Goal: Task Accomplishment & Management: Use online tool/utility

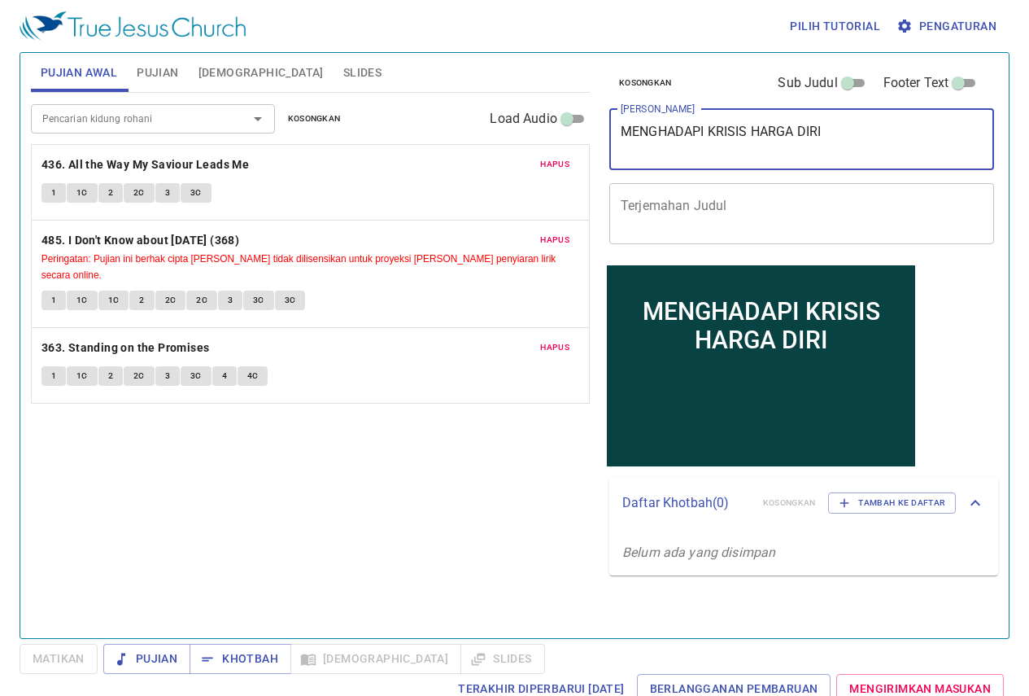
drag, startPoint x: 845, startPoint y: 135, endPoint x: 474, endPoint y: 208, distance: 378.2
click at [474, 208] on div "Pujian Awal Pujian Alkitab Slides Pencarian kidung rohani Pencarian kidung roha…" at bounding box center [514, 338] width 981 height 585
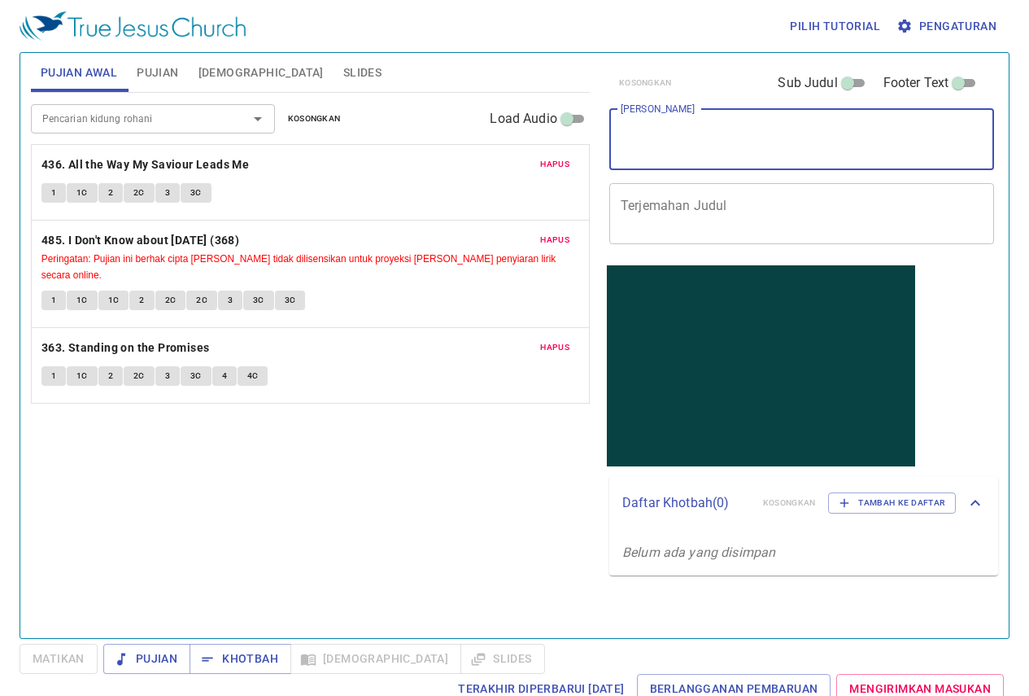
click at [164, 84] on button "Pujian" at bounding box center [157, 72] width 61 height 39
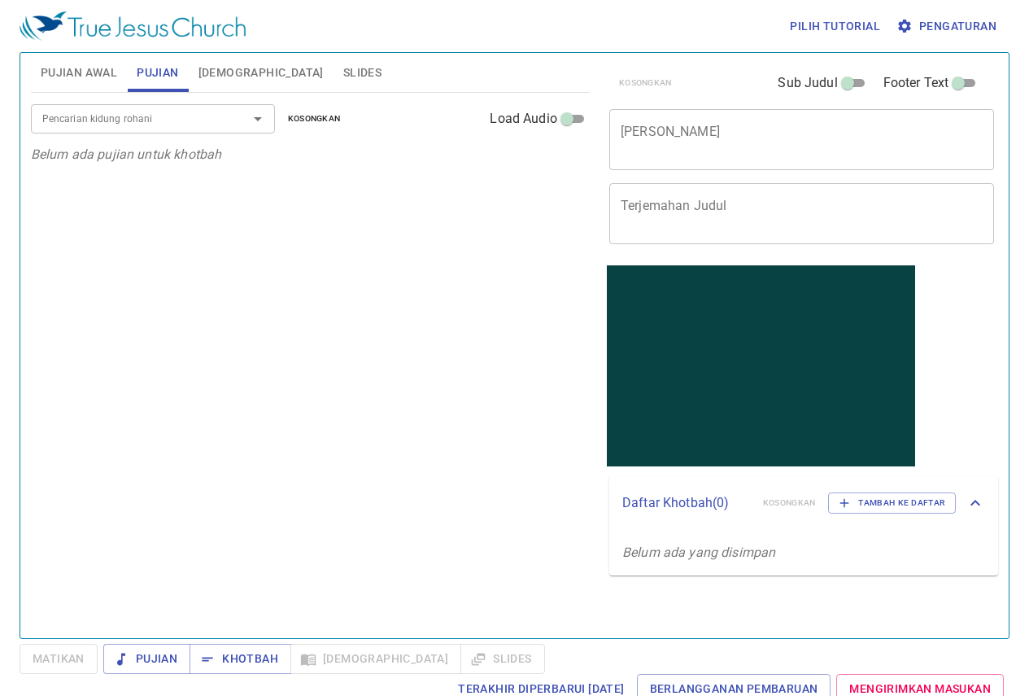
click at [226, 60] on button "[DEMOGRAPHIC_DATA]" at bounding box center [261, 72] width 145 height 39
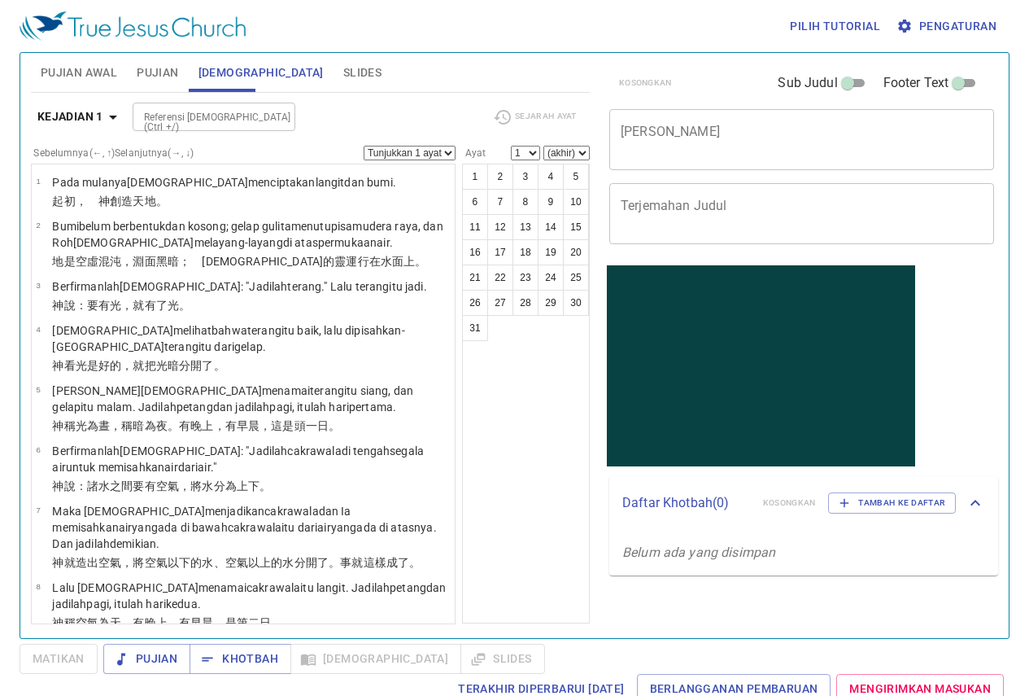
click at [334, 54] on button "Slides" at bounding box center [363, 72] width 58 height 39
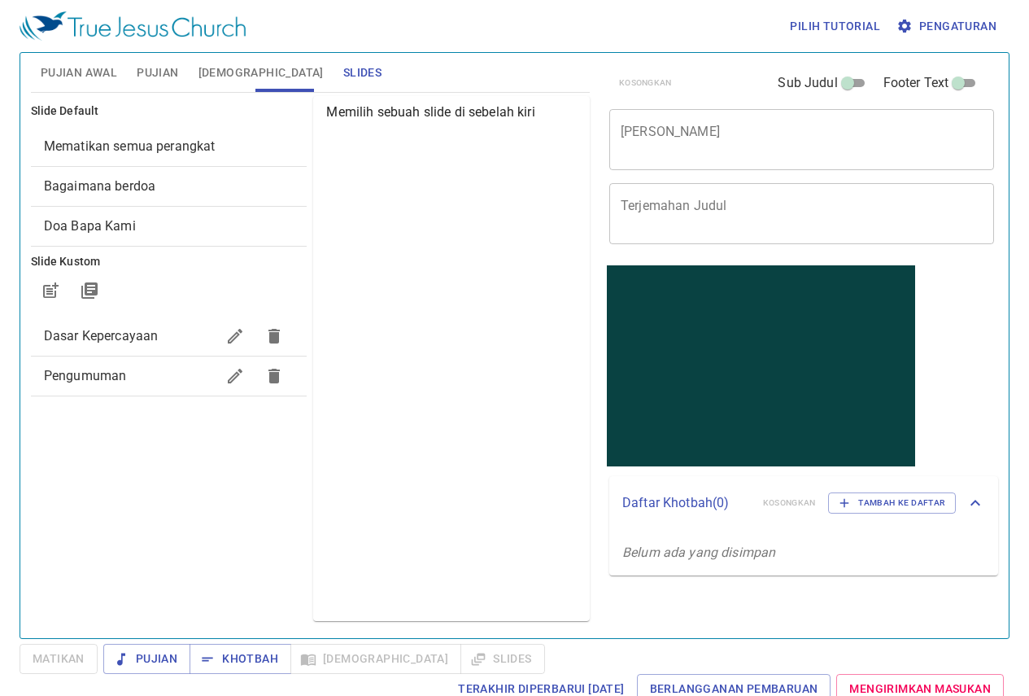
click at [986, 22] on span "Pengaturan" at bounding box center [948, 26] width 97 height 20
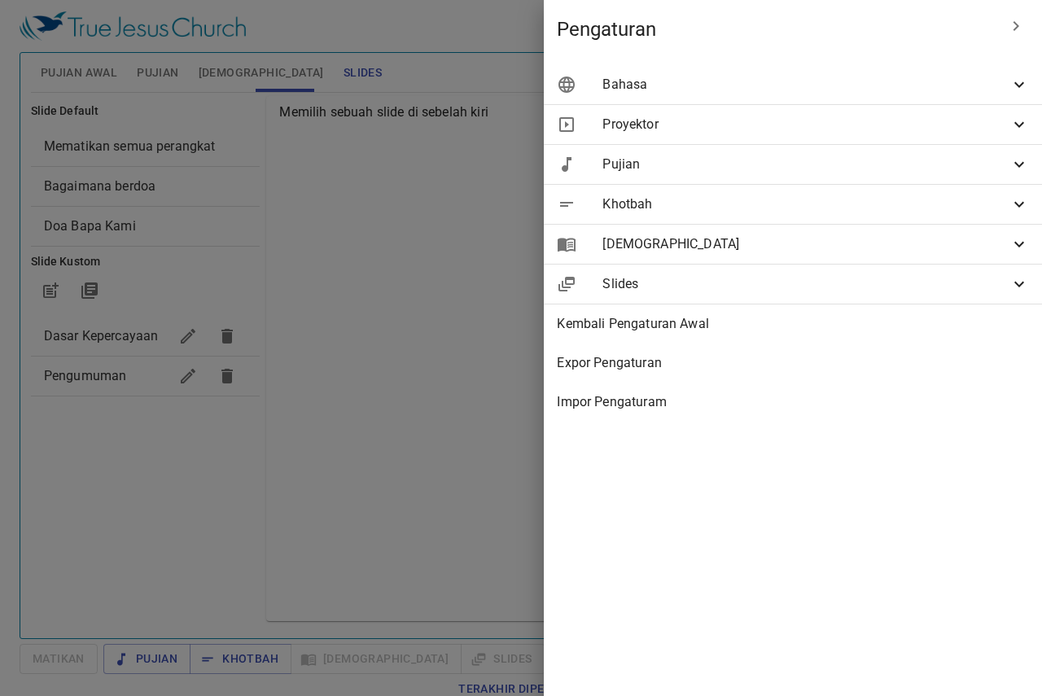
click at [710, 111] on div "Proyektor" at bounding box center [793, 124] width 498 height 39
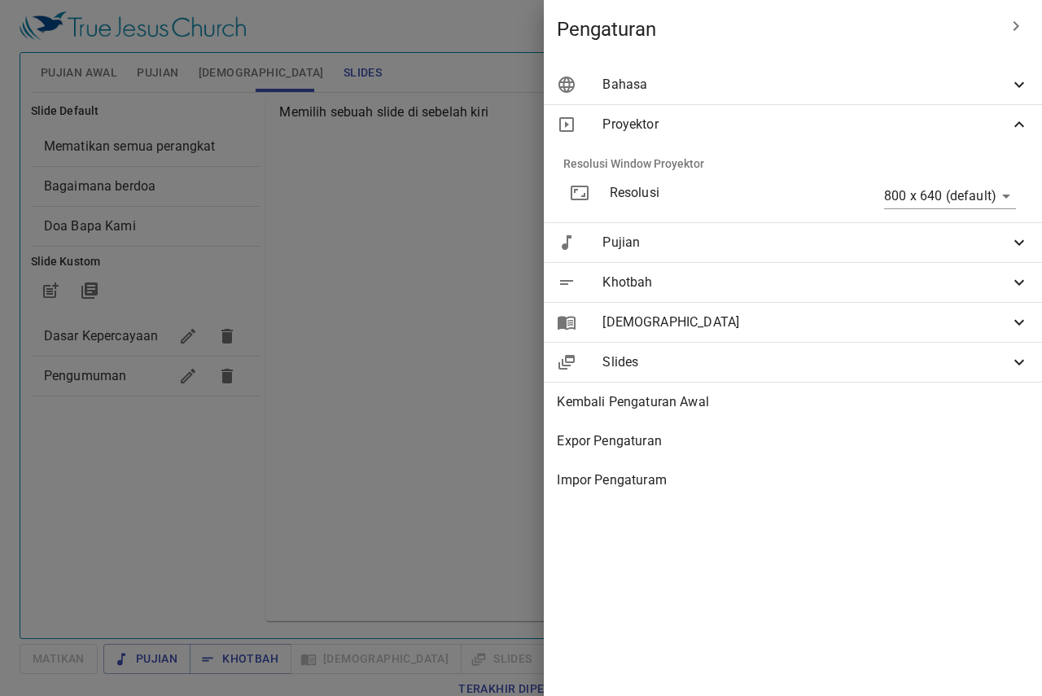
click at [694, 136] on div "Proyektor" at bounding box center [793, 124] width 498 height 39
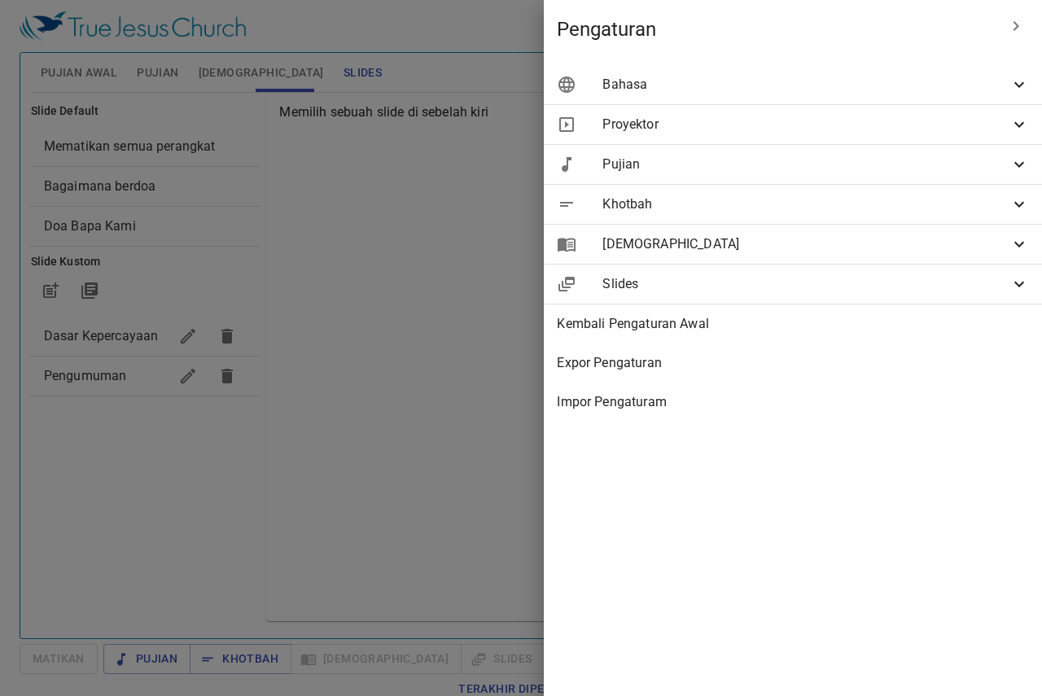
click at [700, 90] on span "Bahasa" at bounding box center [805, 85] width 407 height 20
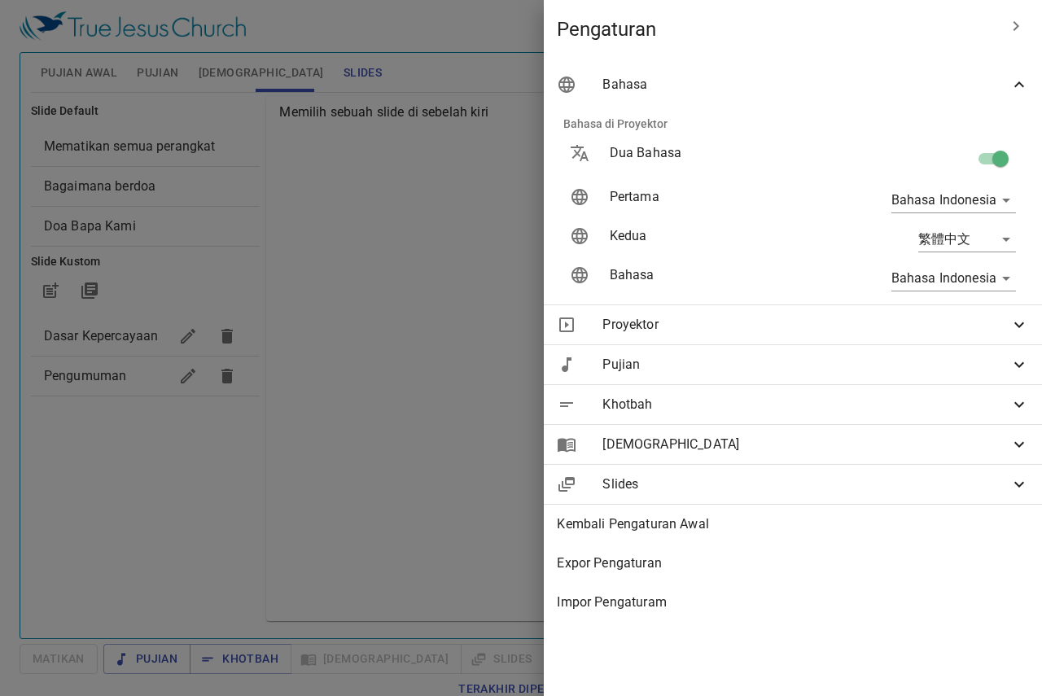
click at [1001, 179] on div "Bahasa Indonesia id" at bounding box center [931, 200] width 196 height 52
click at [984, 158] on input "checkbox" at bounding box center [1000, 161] width 93 height 31
checkbox input "false"
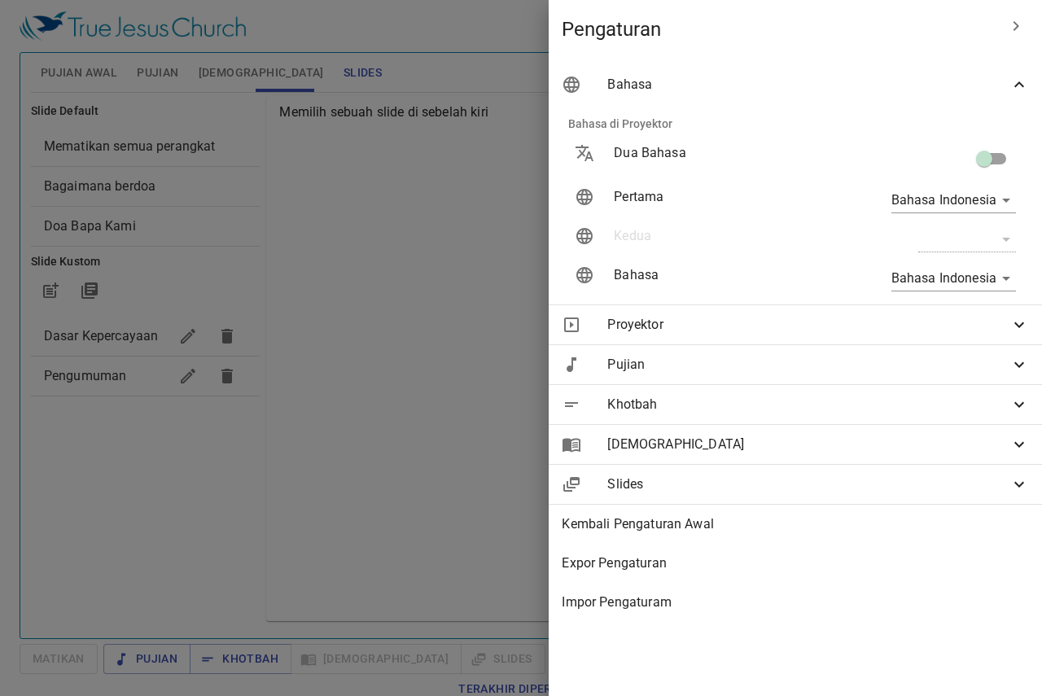
click at [318, 71] on div at bounding box center [521, 348] width 1042 height 696
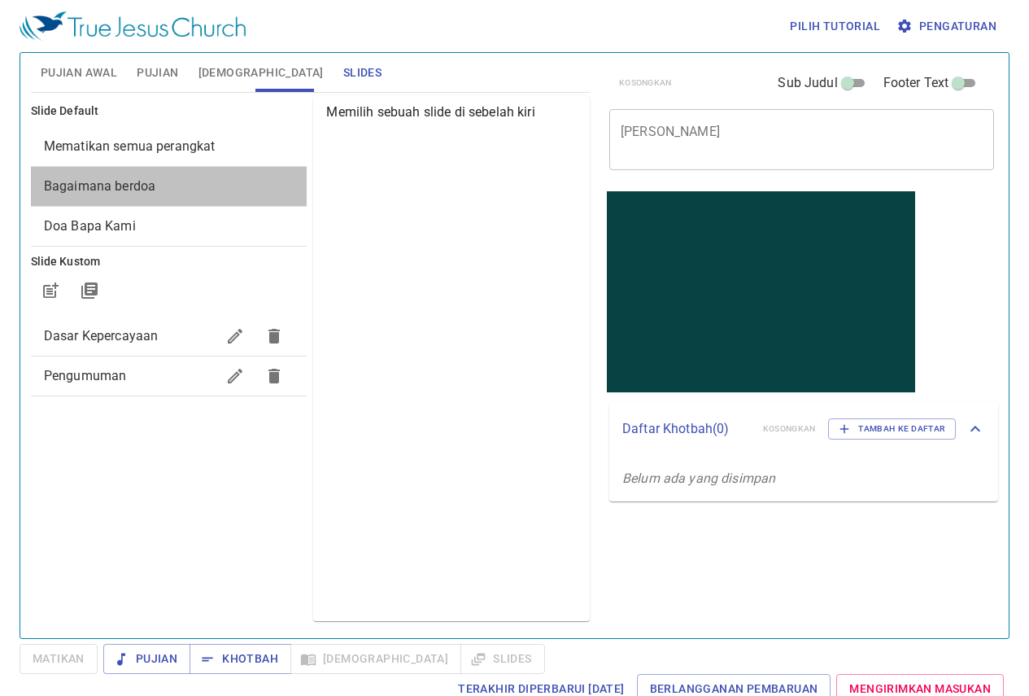
click at [212, 199] on div "Bagaimana berdoa" at bounding box center [169, 186] width 277 height 39
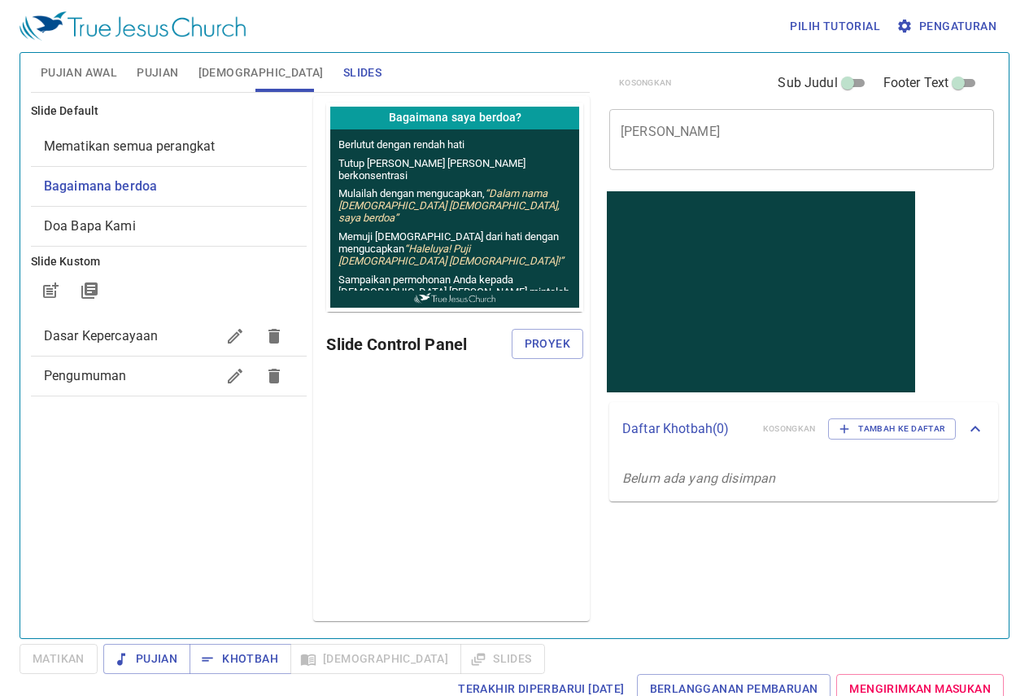
click at [186, 143] on span "Mematikan semua perangkat" at bounding box center [130, 145] width 172 height 15
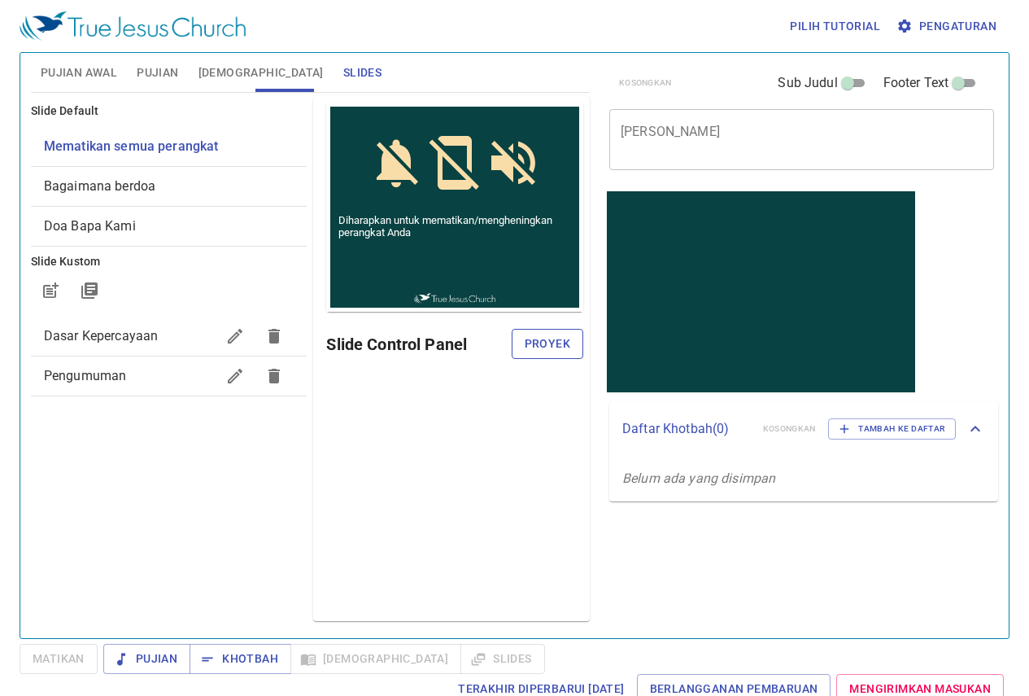
click at [566, 338] on span "Proyek" at bounding box center [548, 344] width 46 height 20
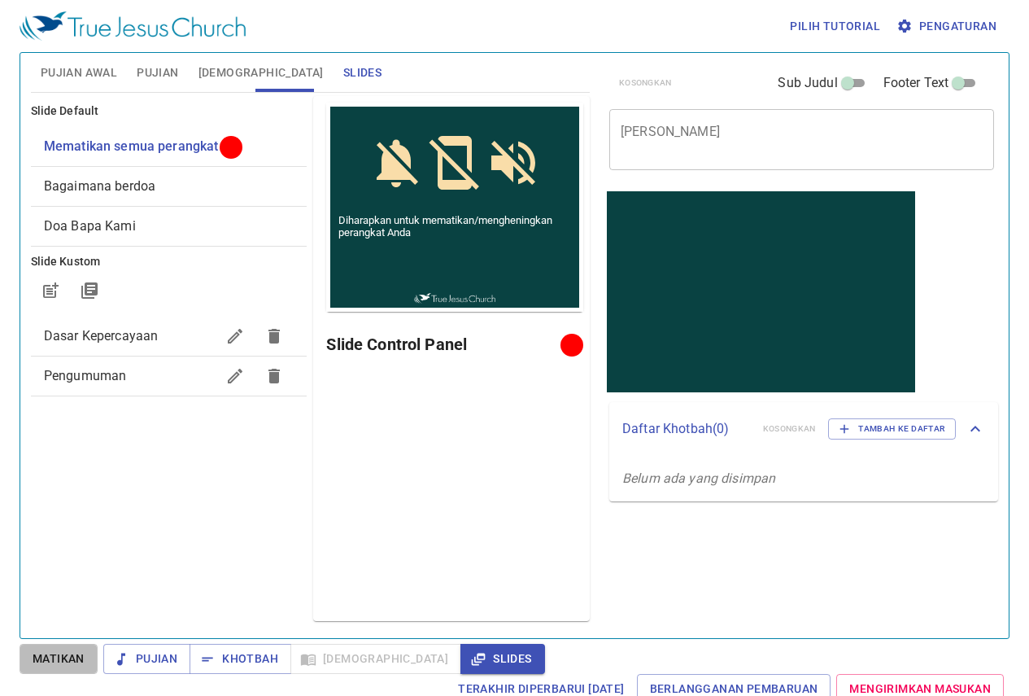
click at [62, 673] on button "Matikan" at bounding box center [59, 659] width 78 height 30
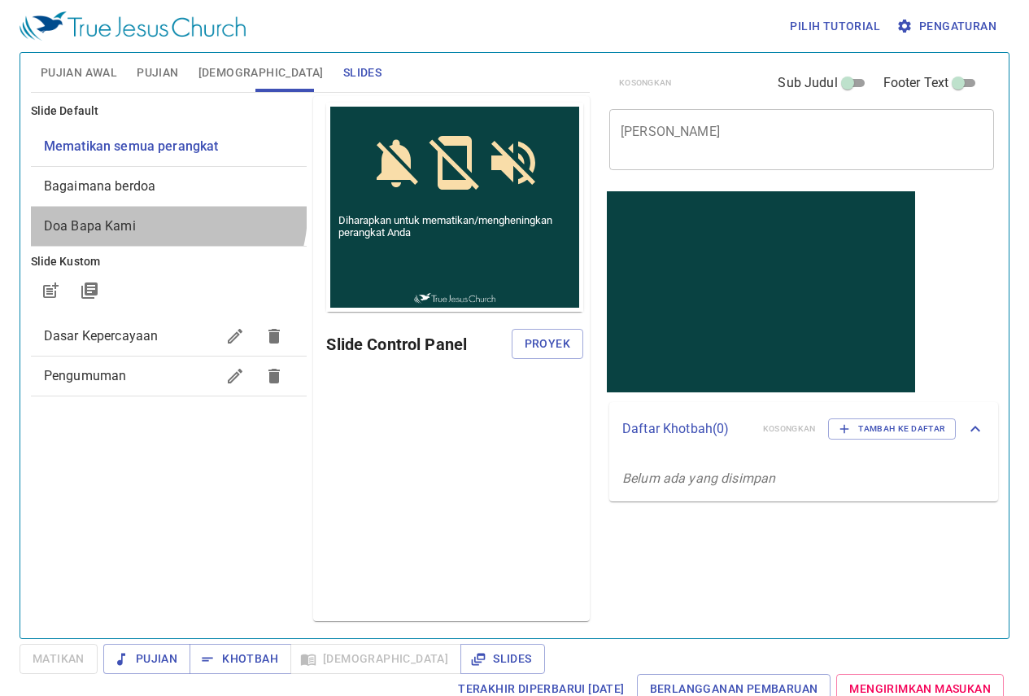
click at [167, 213] on div "Doa Bapa Kami" at bounding box center [169, 226] width 277 height 39
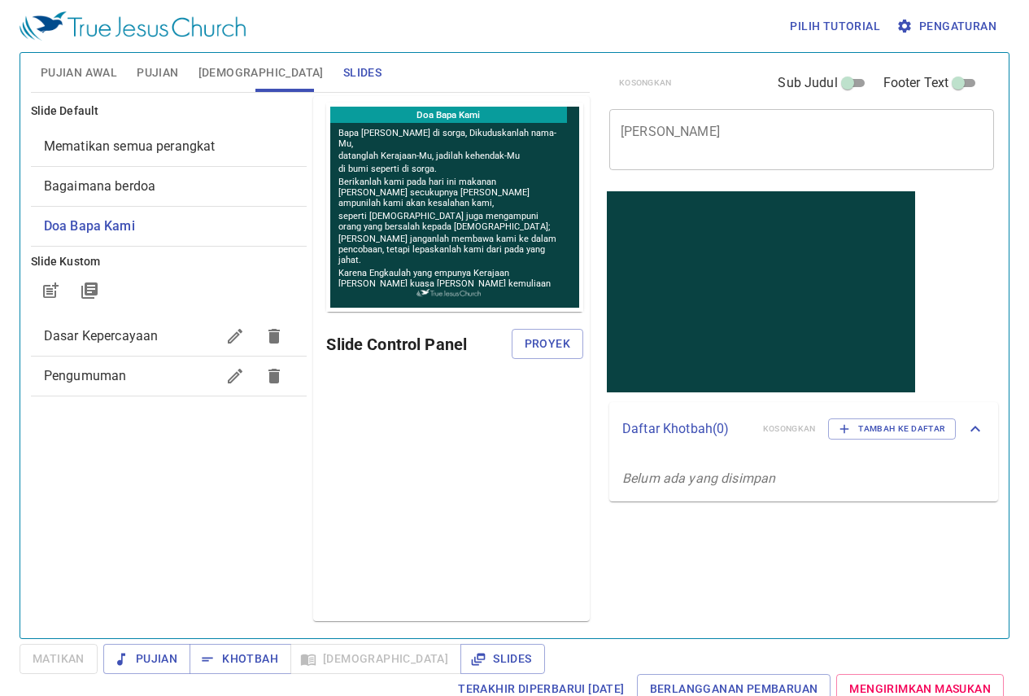
click at [166, 158] on div "Mematikan semua perangkat" at bounding box center [169, 146] width 277 height 39
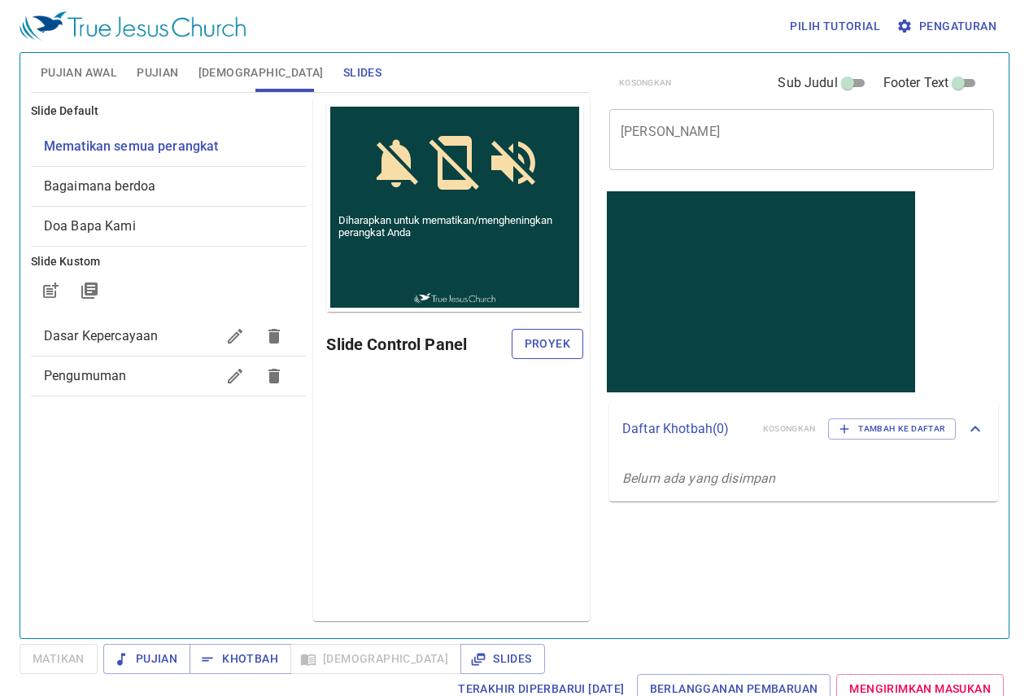
click at [553, 342] on span "Proyek" at bounding box center [548, 344] width 46 height 20
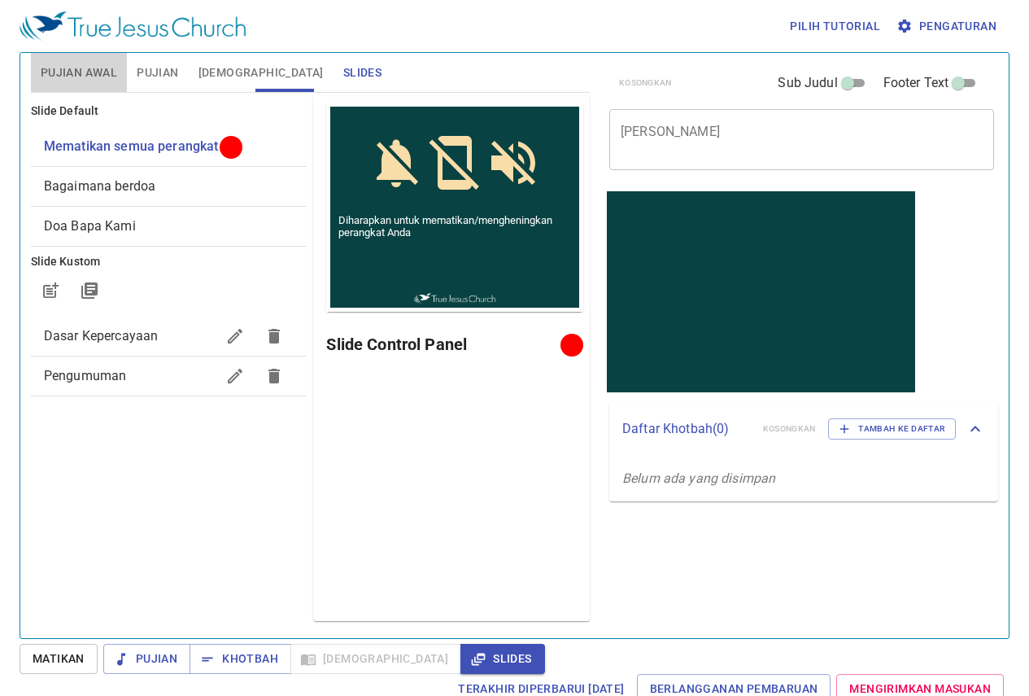
click at [118, 72] on button "Pujian Awal" at bounding box center [79, 72] width 96 height 39
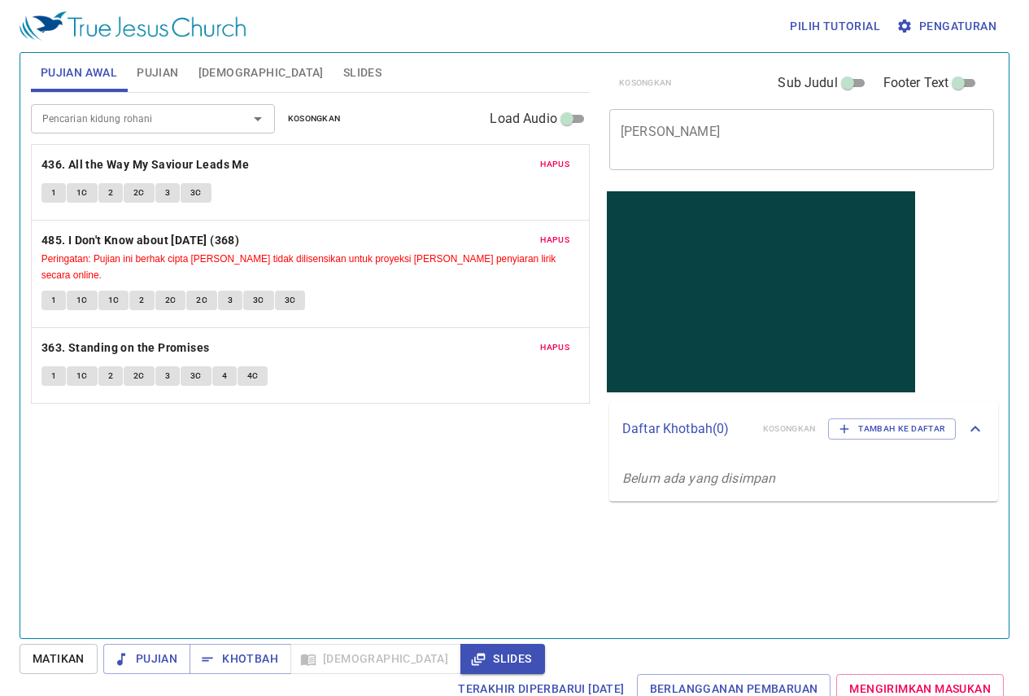
click at [738, 126] on textarea "[PERSON_NAME]" at bounding box center [802, 139] width 362 height 31
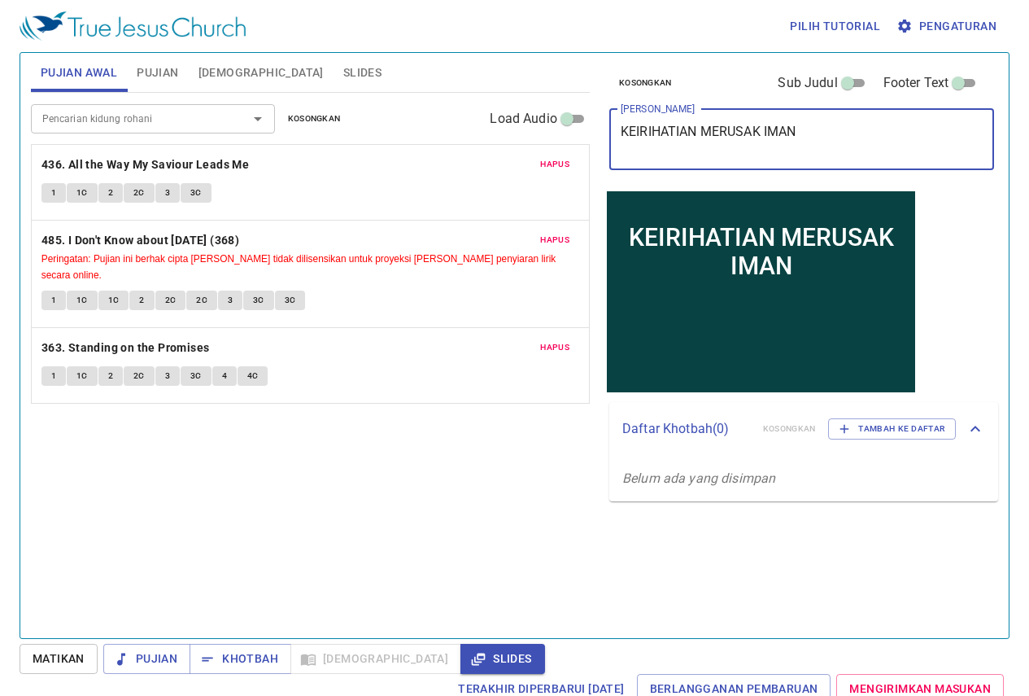
type textarea "KEIRIHATIAN MERUSAK IMAN"
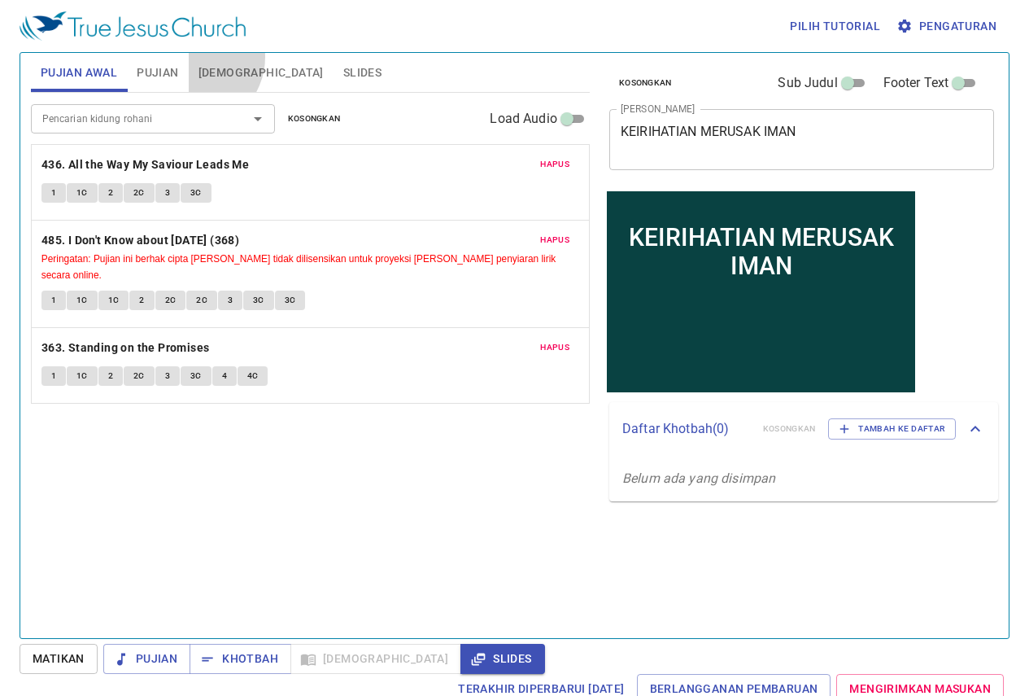
click at [192, 58] on button "Alkitab" at bounding box center [261, 72] width 145 height 39
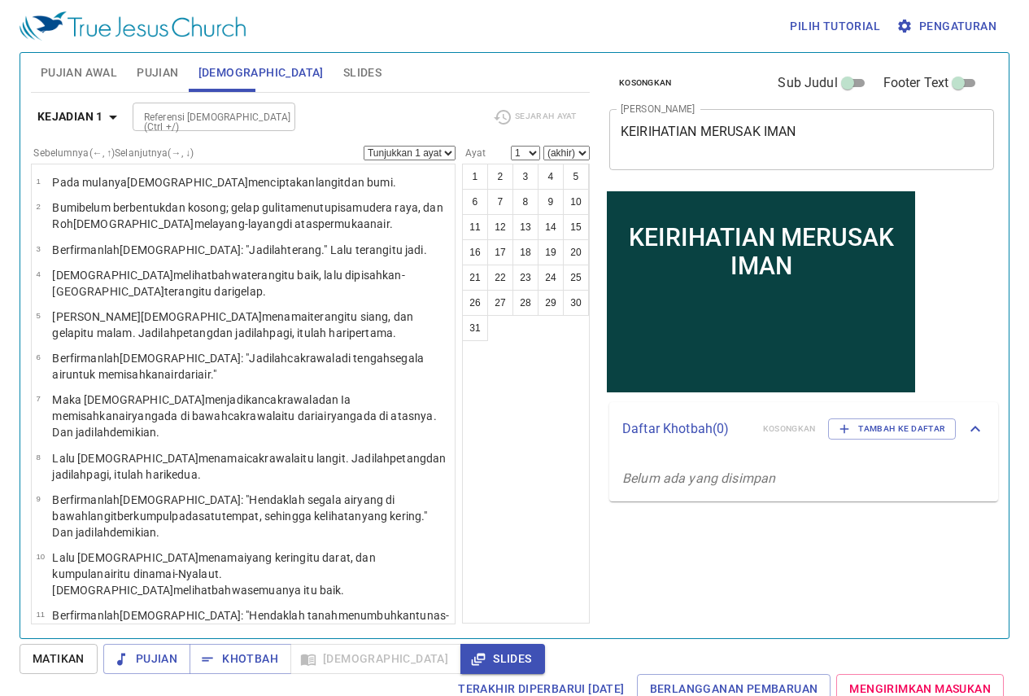
click at [164, 66] on span "Pujian" at bounding box center [158, 73] width 42 height 20
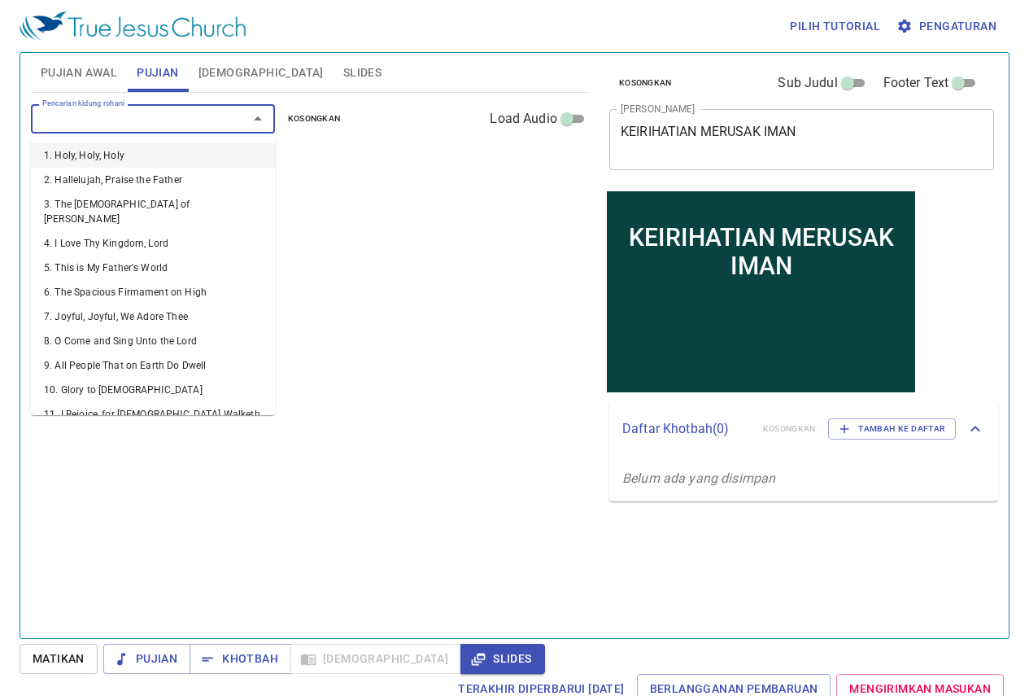
click at [202, 111] on input "Pencarian kidung rohani" at bounding box center [129, 118] width 186 height 19
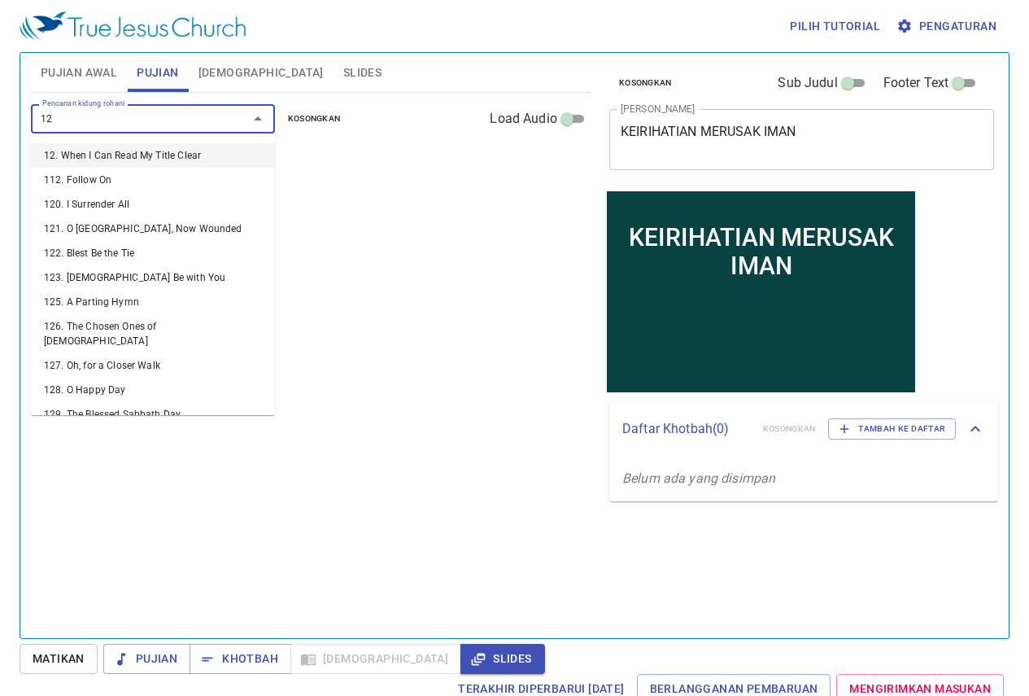
type input "127"
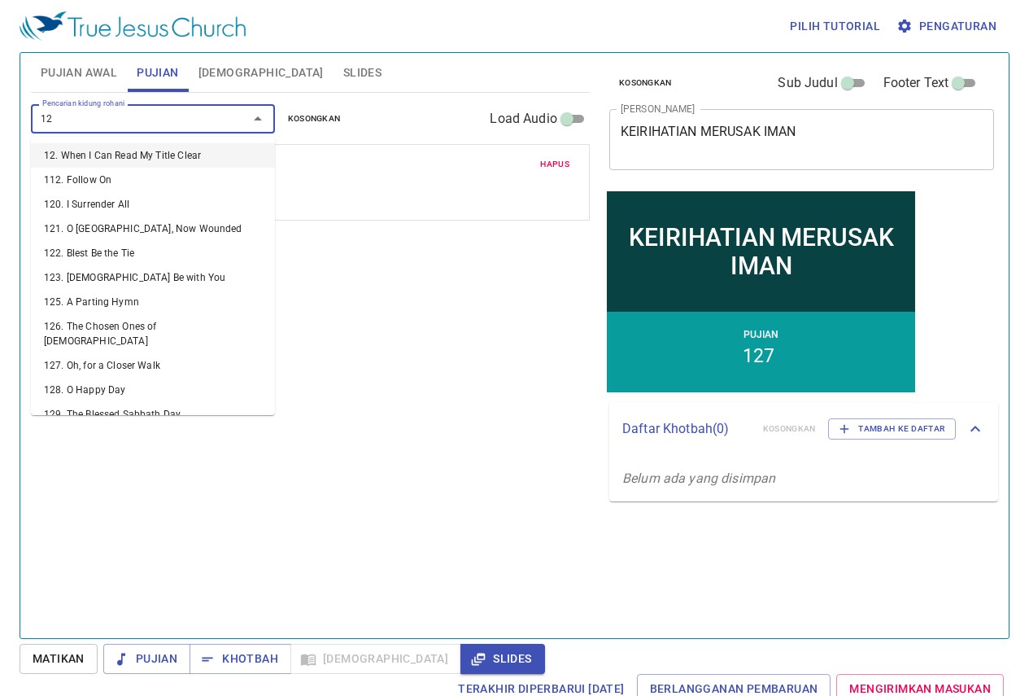
type input "126"
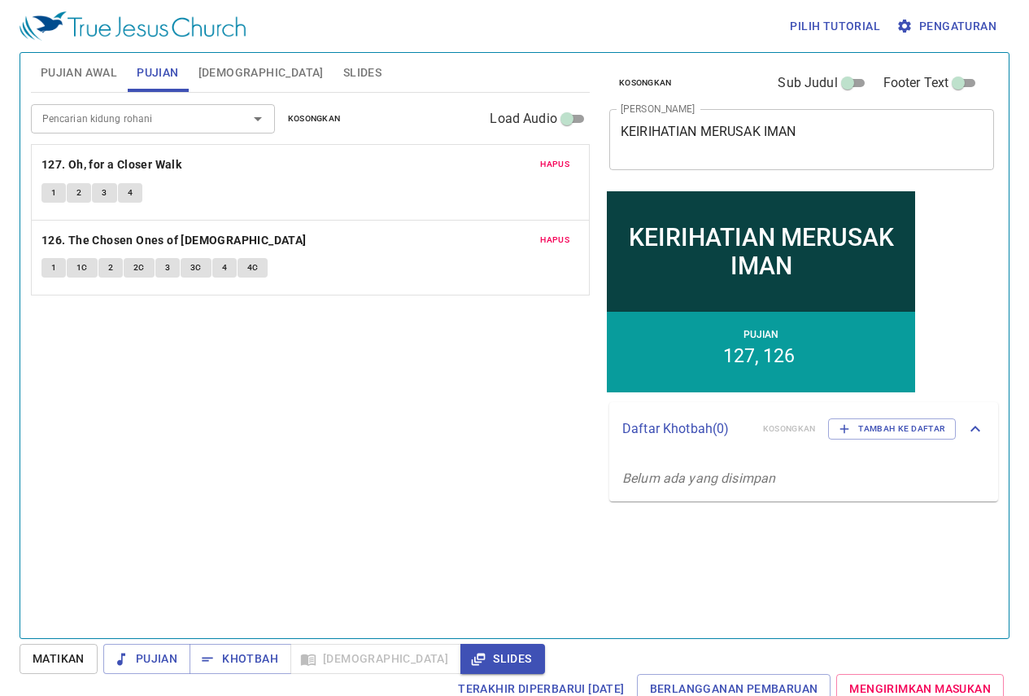
click at [213, 306] on div "Pencarian kidung rohani Pencarian kidung rohani Kosongkan Load Audio Hapus 127.…" at bounding box center [310, 358] width 559 height 531
click at [334, 85] on button "Slides" at bounding box center [363, 72] width 58 height 39
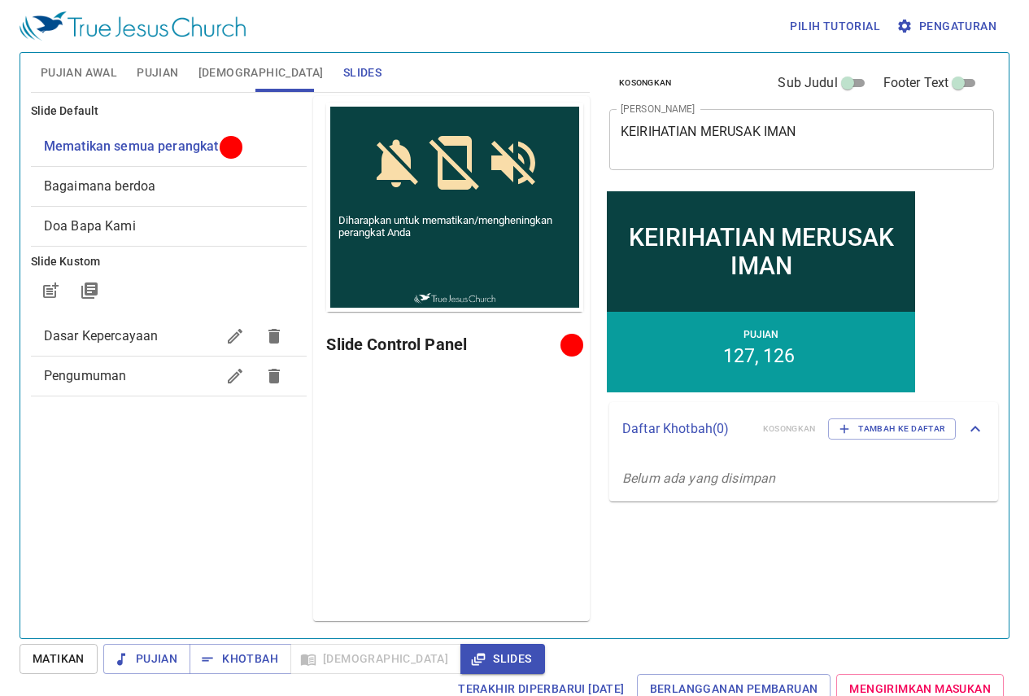
click at [129, 334] on span "Dasar Kepercayaan" at bounding box center [101, 335] width 115 height 15
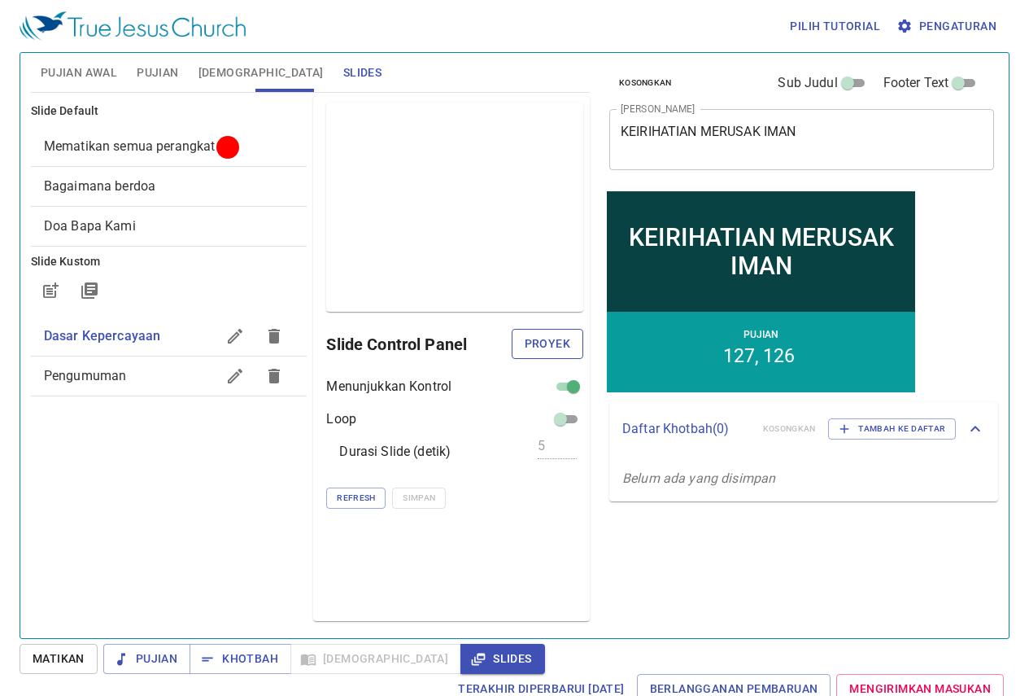
click at [577, 344] on button "Proyek" at bounding box center [548, 344] width 72 height 30
click at [244, 198] on div "Bagaimana berdoa" at bounding box center [169, 186] width 277 height 39
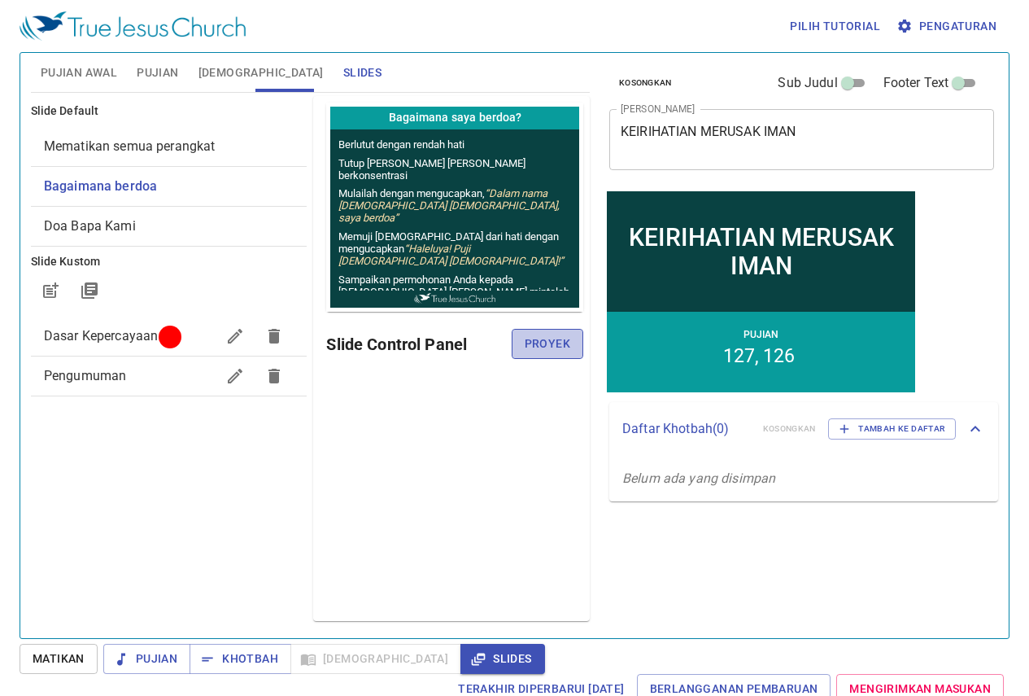
click at [529, 342] on span "Proyek" at bounding box center [548, 344] width 46 height 20
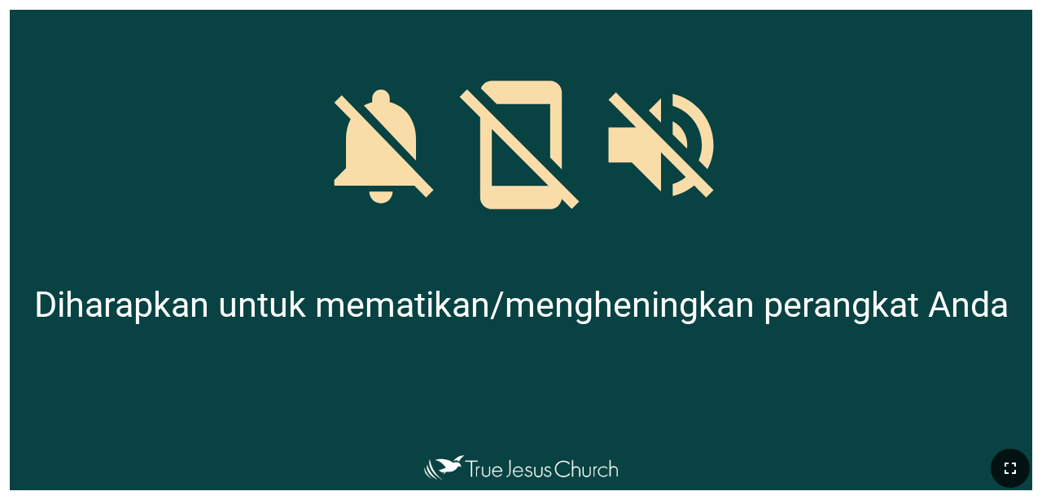
click at [650, 460] on icon "button" at bounding box center [1010, 468] width 20 height 20
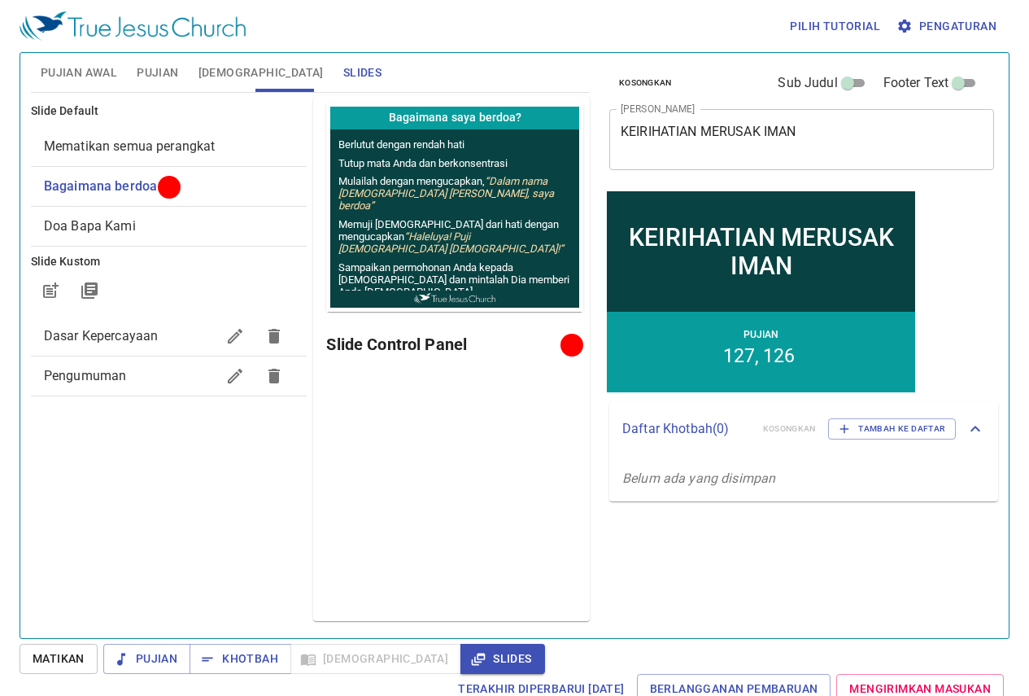
click at [80, 55] on button "Pujian Awal" at bounding box center [79, 72] width 96 height 39
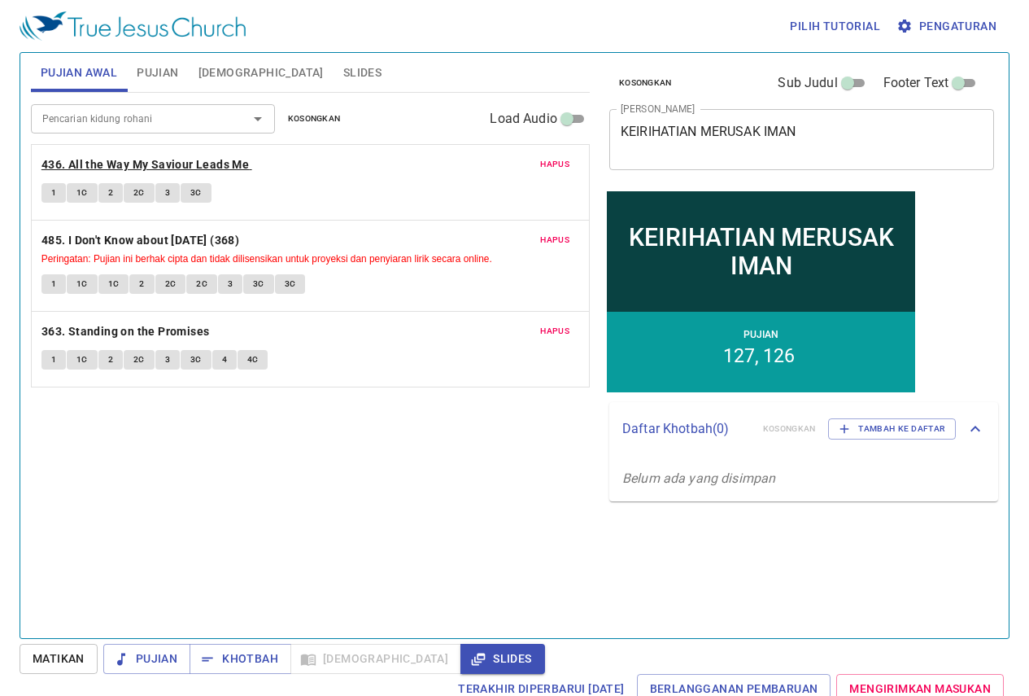
click at [140, 171] on b "436. All the Way My Saviour Leads Me" at bounding box center [146, 165] width 208 height 20
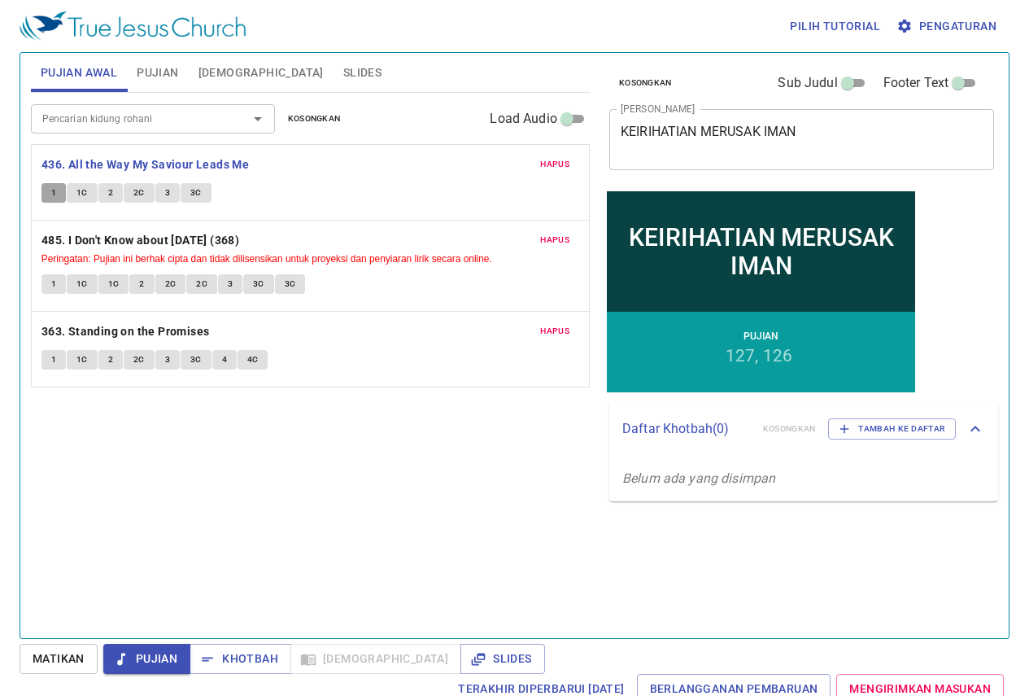
click at [49, 191] on button "1" at bounding box center [54, 193] width 24 height 20
click at [84, 193] on span "1C" at bounding box center [81, 193] width 11 height 15
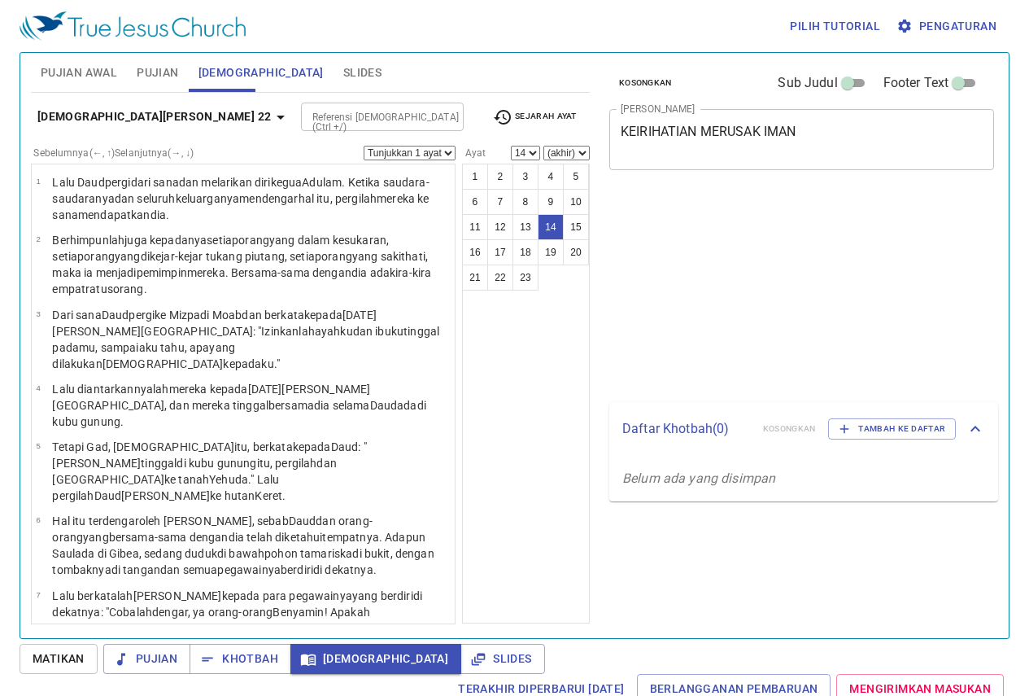
select select "14"
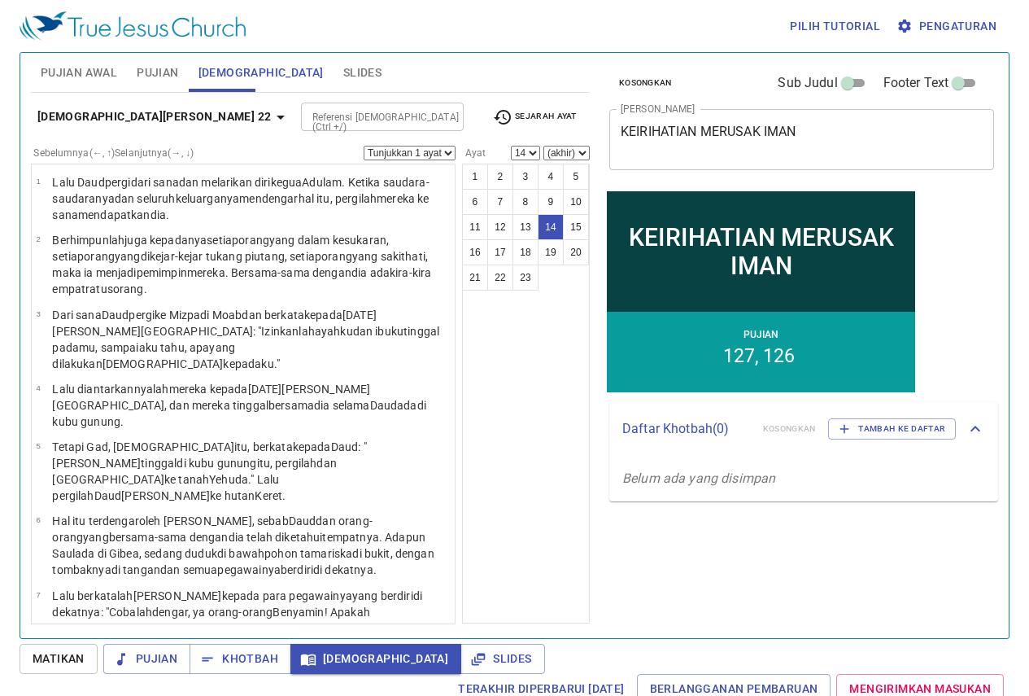
scroll to position [651, 0]
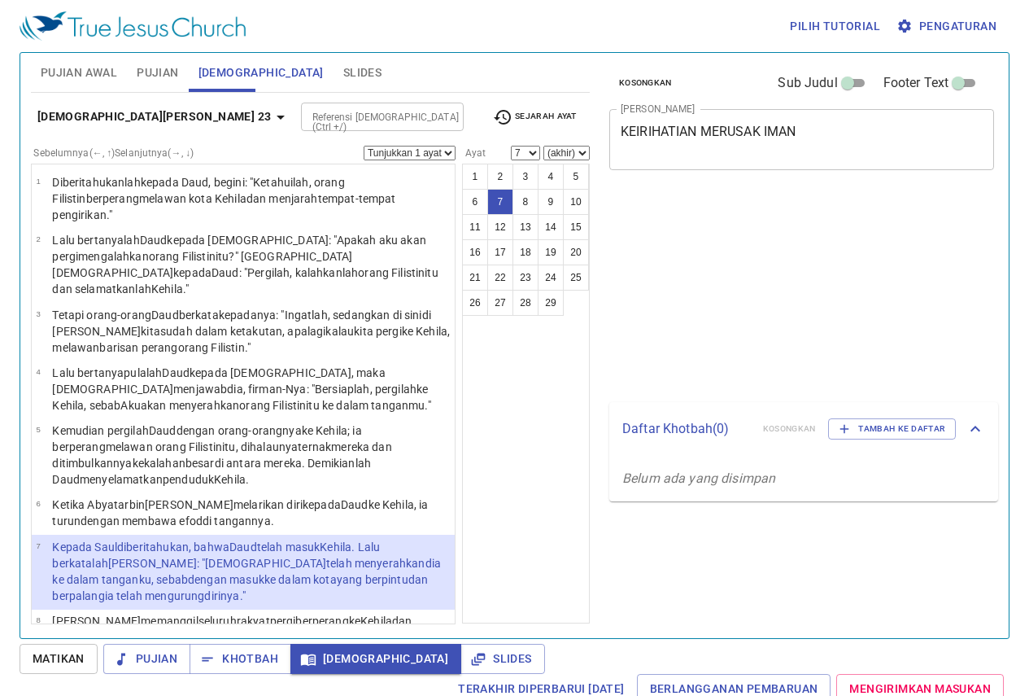
select select "7"
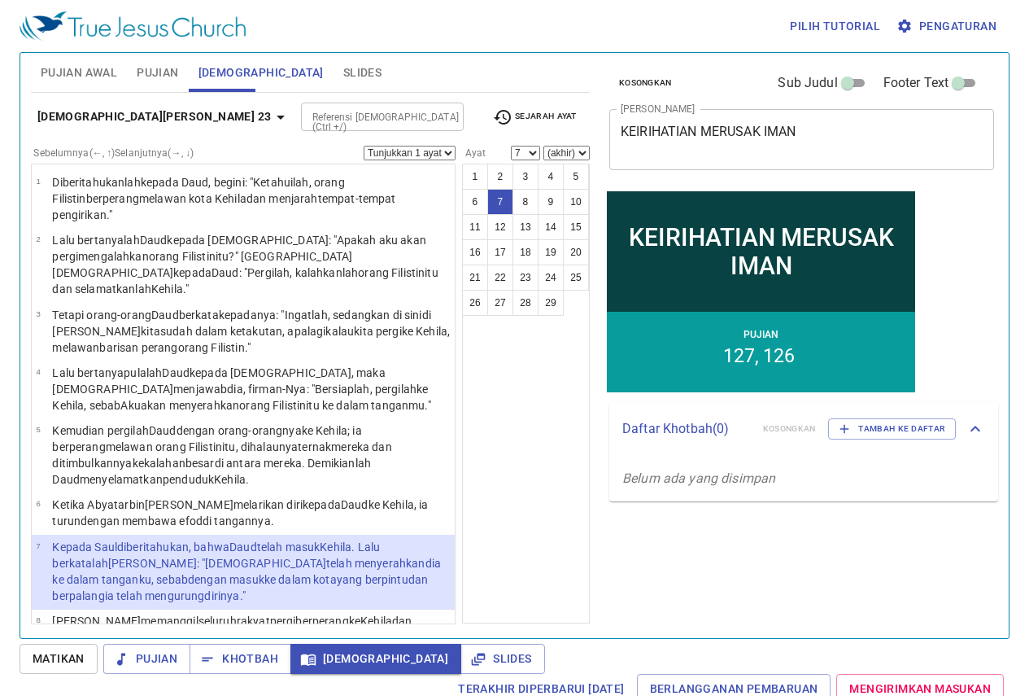
scroll to position [326, 0]
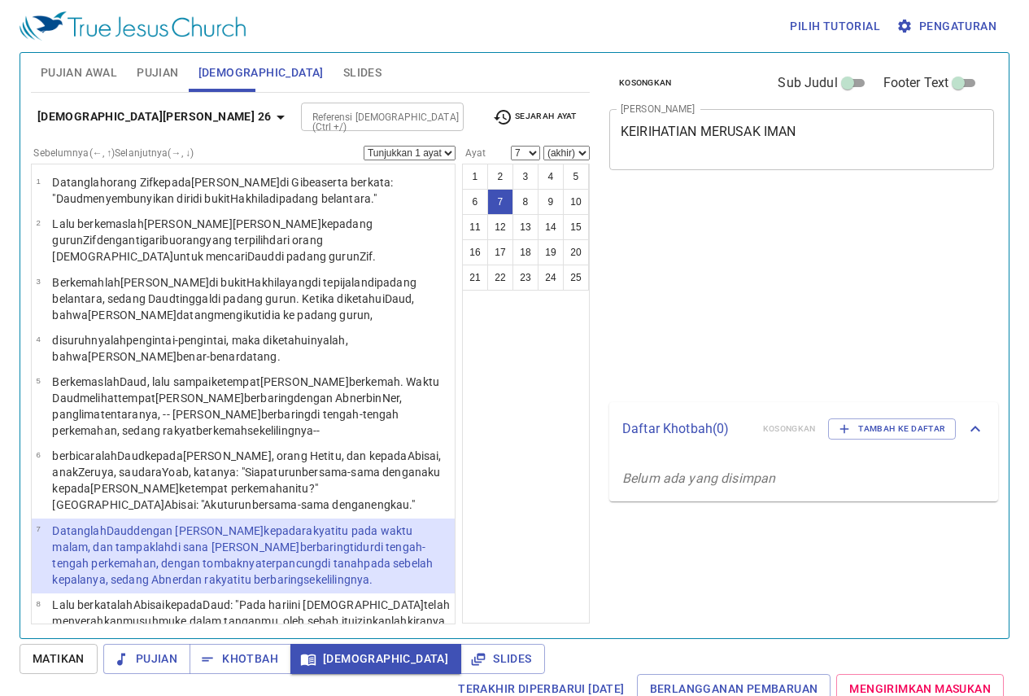
select select "7"
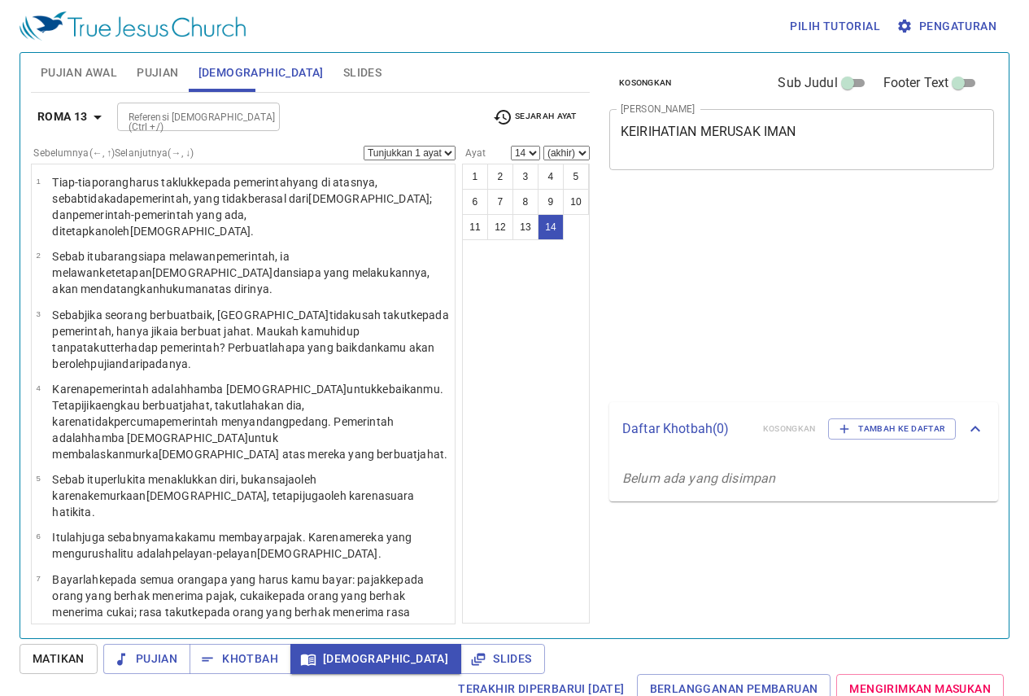
select select "14"
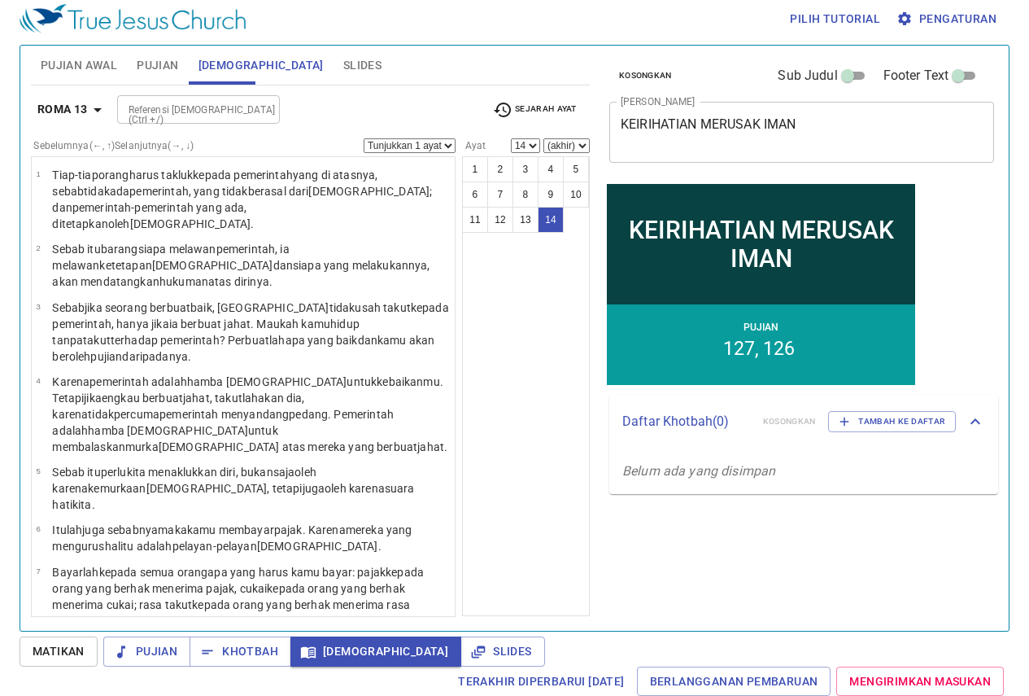
scroll to position [349, 0]
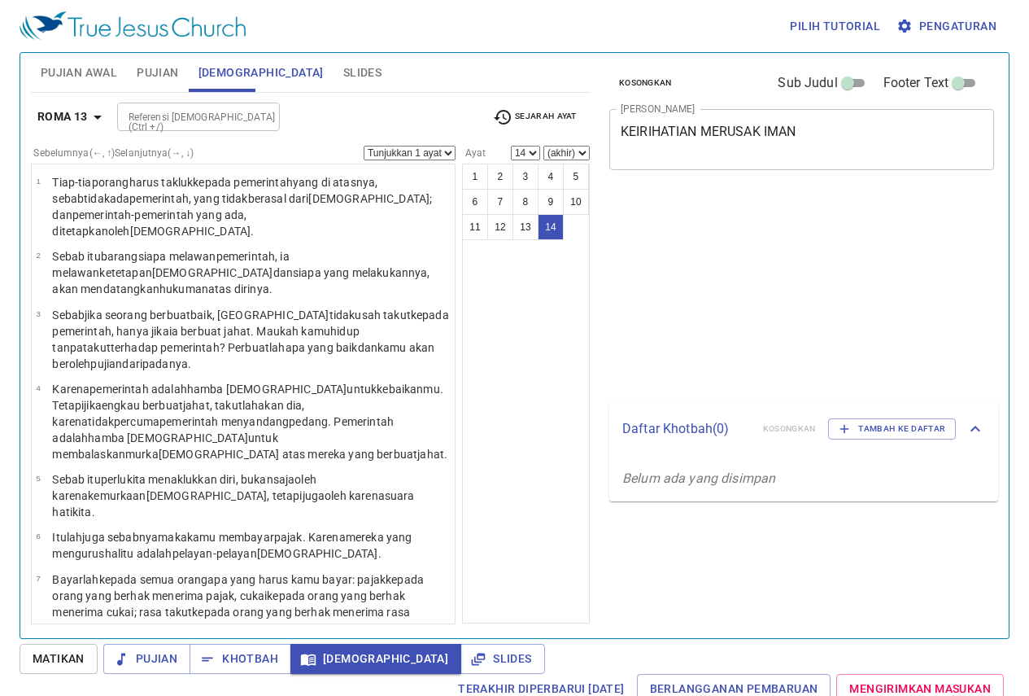
select select "14"
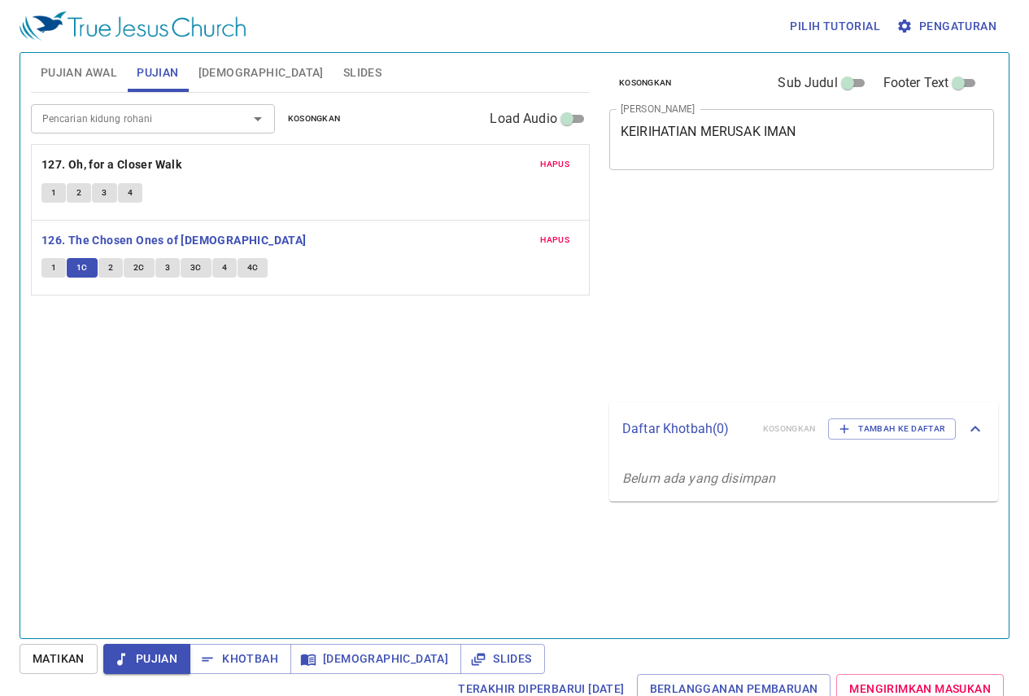
scroll to position [7, 0]
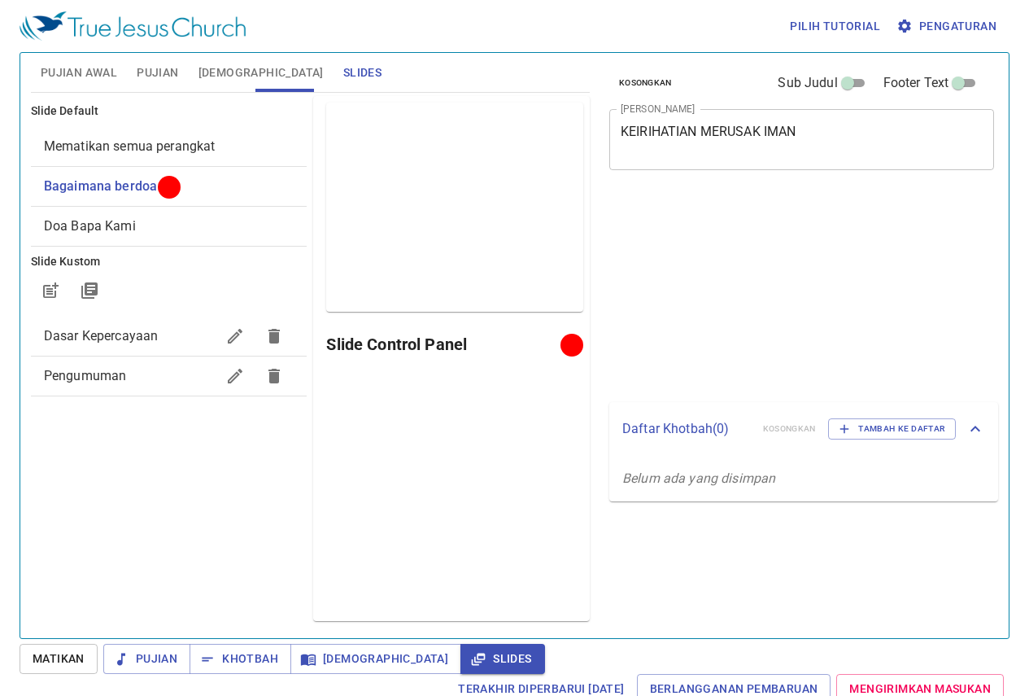
scroll to position [7, 0]
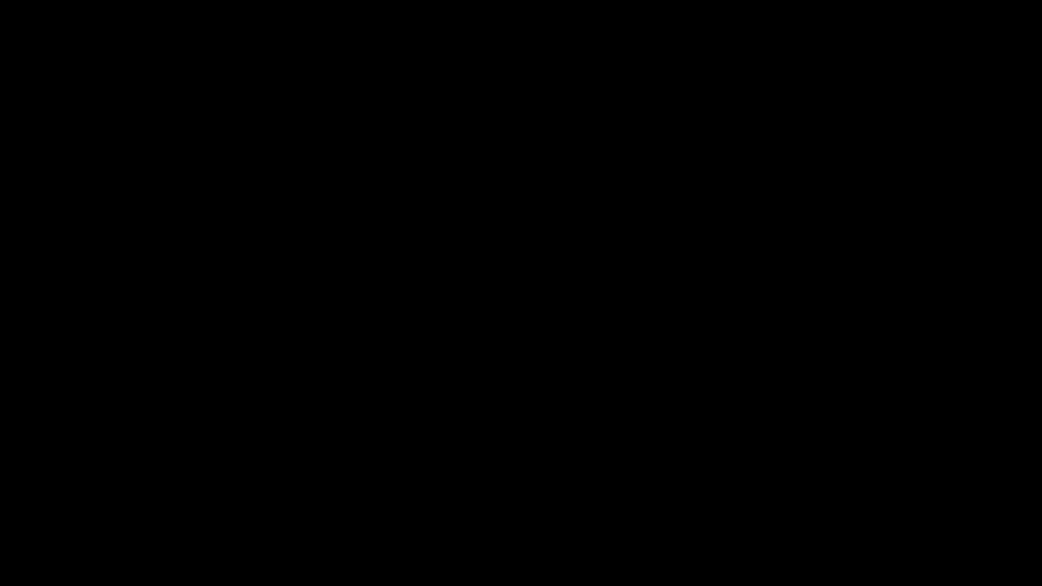
click at [1041, 298] on div at bounding box center [521, 293] width 1042 height 586
click at [1041, 0] on div at bounding box center [521, 293] width 1042 height 586
drag, startPoint x: 1041, startPoint y: 27, endPoint x: 1007, endPoint y: 11, distance: 37.9
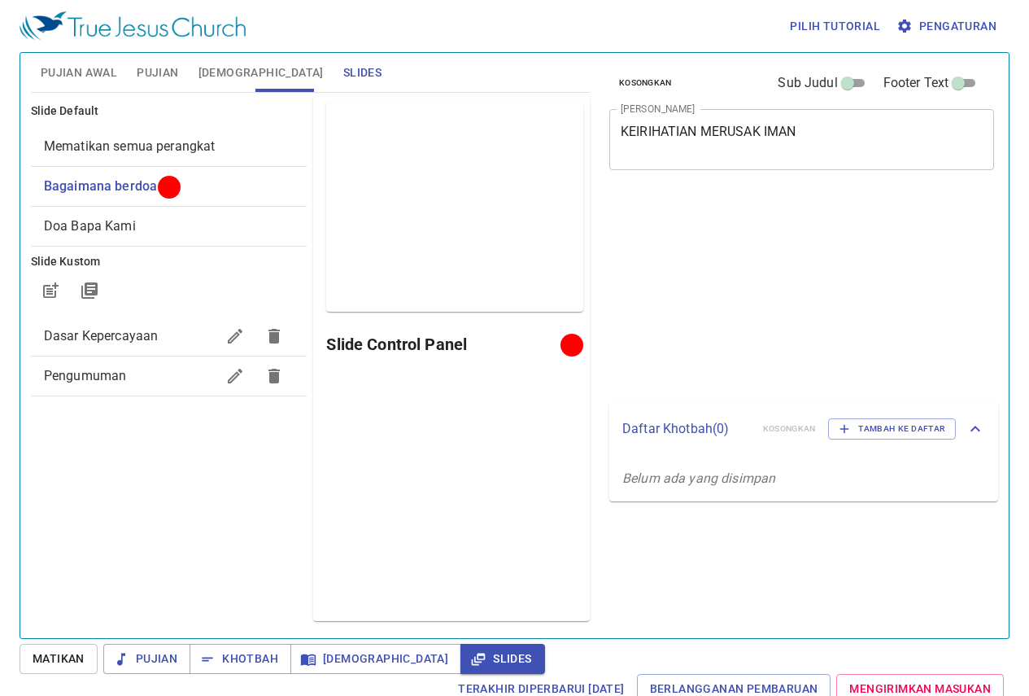
scroll to position [7, 0]
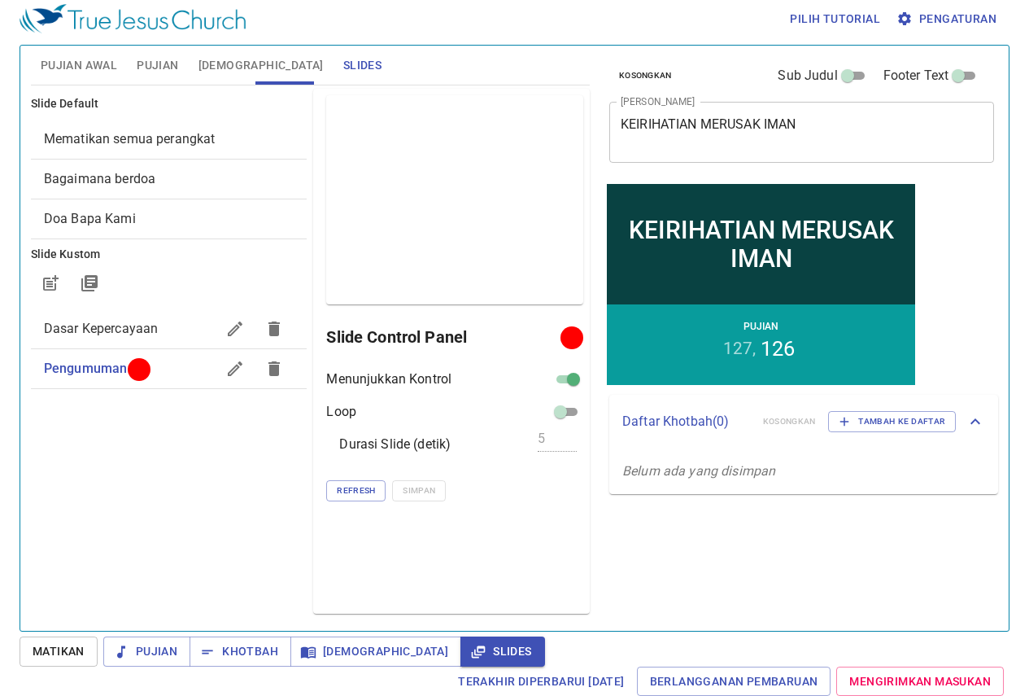
scroll to position [7, 0]
